Goal: Task Accomplishment & Management: Use online tool/utility

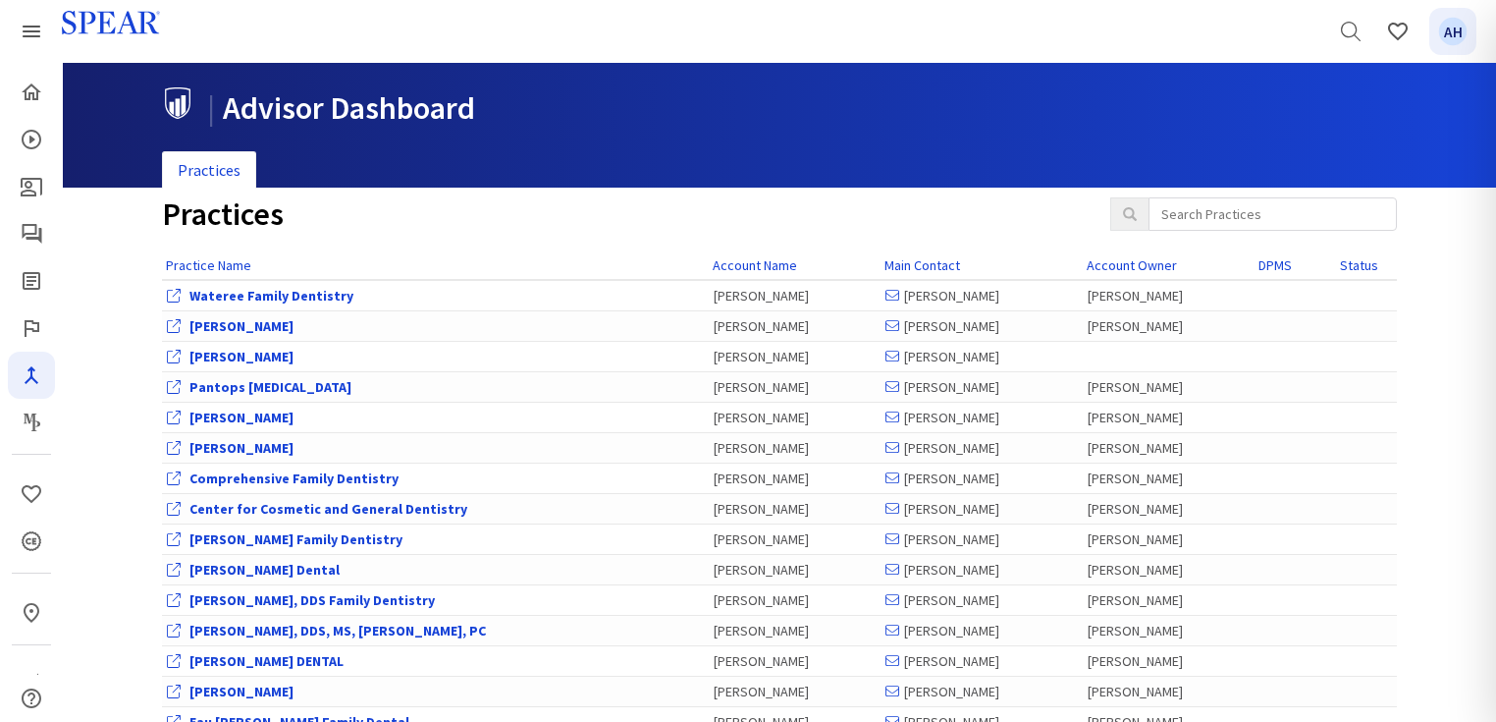
click at [1451, 27] on div "AH" at bounding box center [1452, 31] width 29 height 29
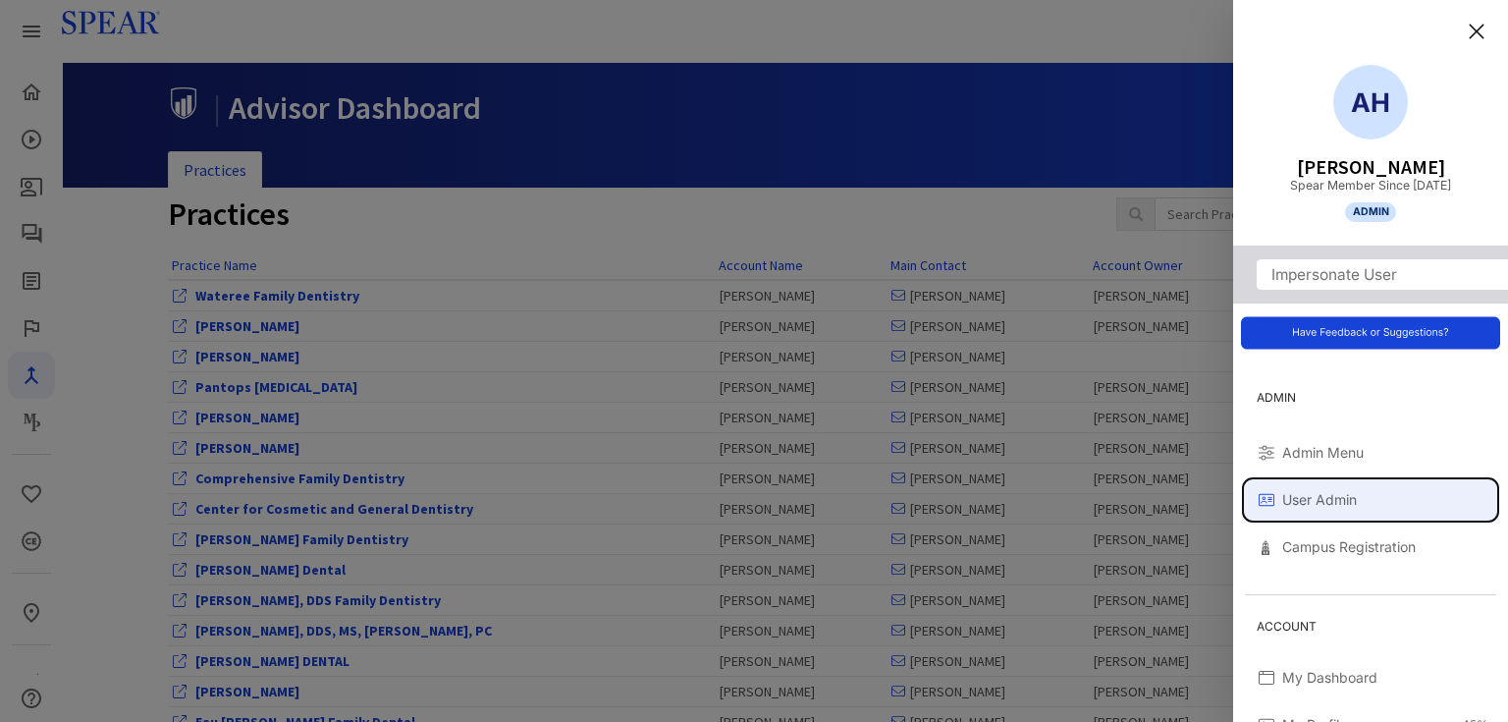
click at [1337, 497] on span "User Admin" at bounding box center [1385, 499] width 206 height 21
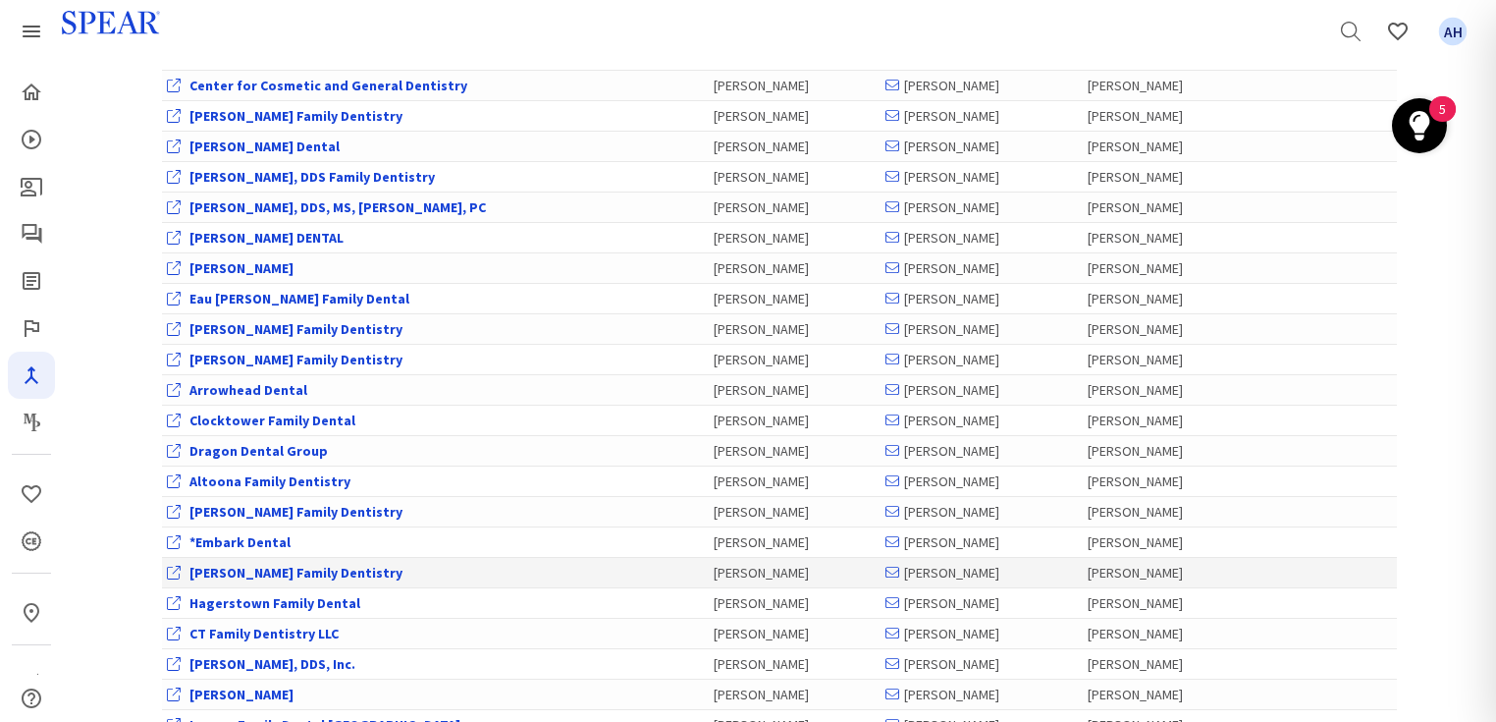
scroll to position [786, 0]
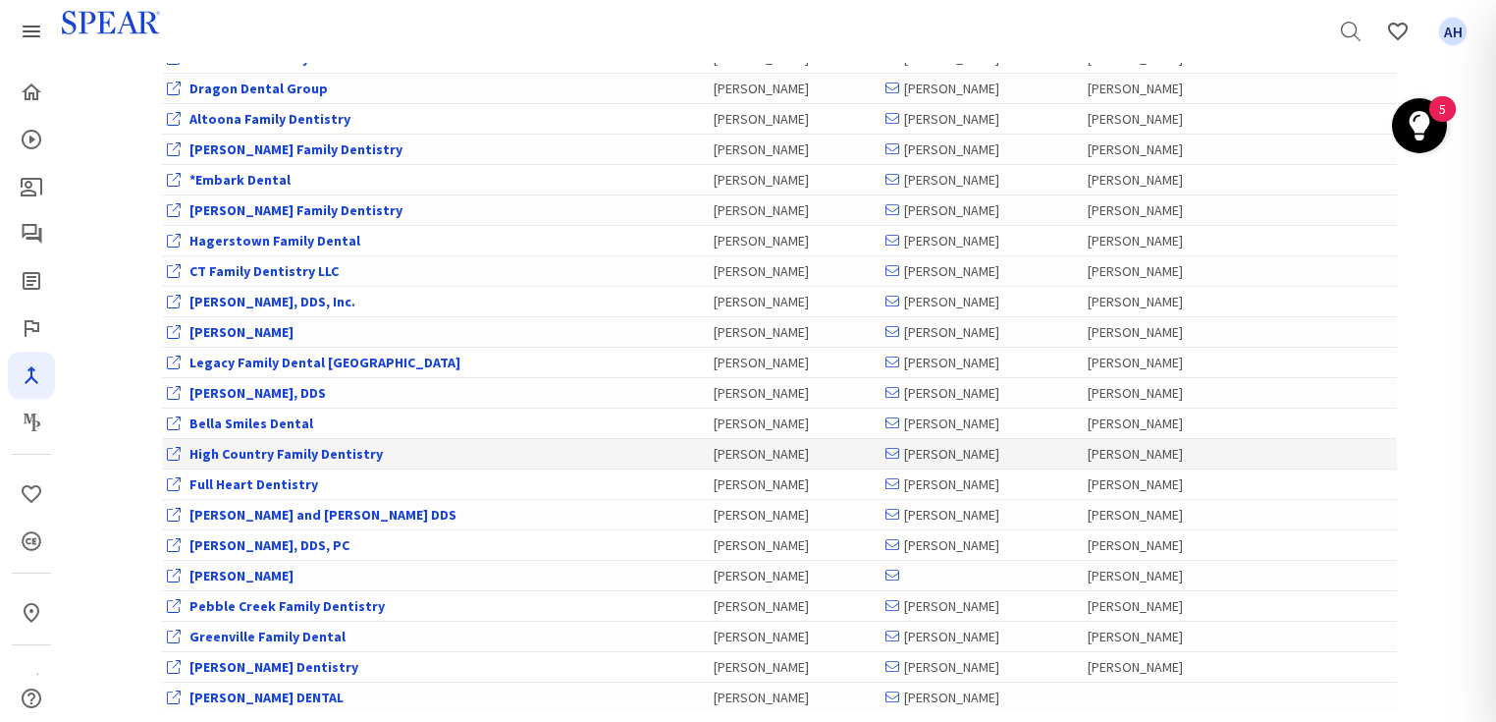
click at [288, 445] on link "High Country Family Dentistry" at bounding box center [286, 454] width 193 height 18
